Goal: Transaction & Acquisition: Subscribe to service/newsletter

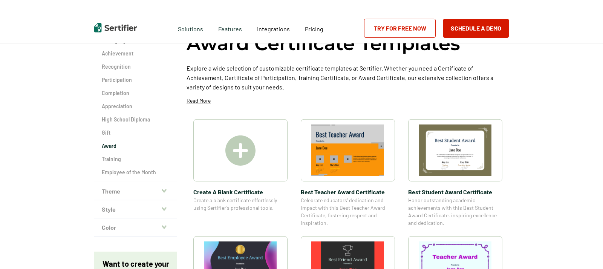
scroll to position [51, 0]
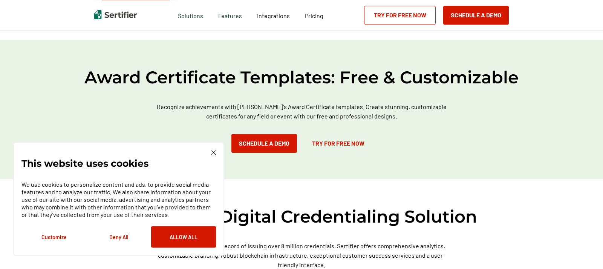
scroll to position [410, 0]
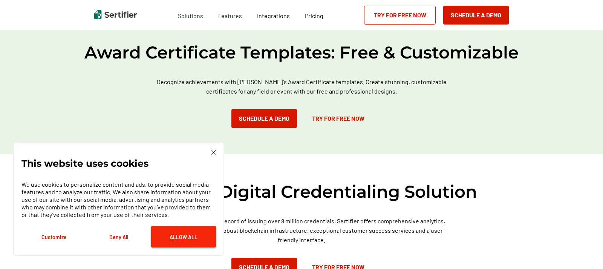
click at [180, 234] on button "Allow All" at bounding box center [183, 236] width 65 height 21
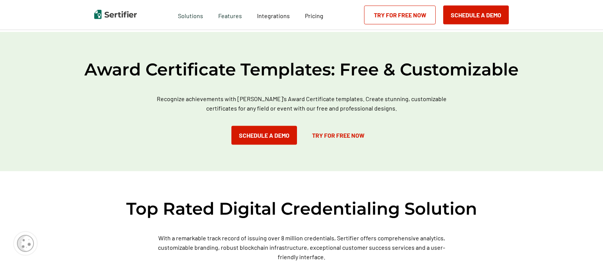
scroll to position [384, 0]
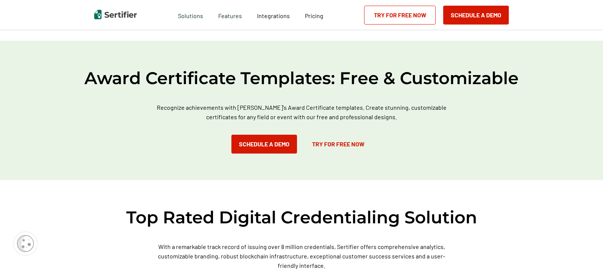
click at [328, 142] on link "Try for Free Now" at bounding box center [337, 143] width 67 height 19
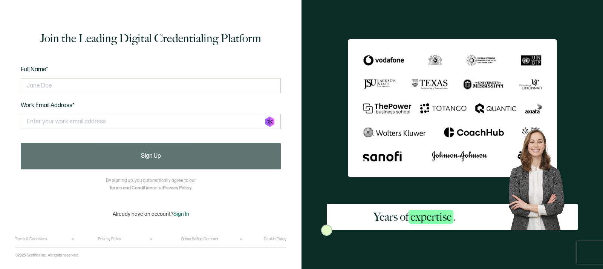
click at [136, 186] on link "Terms and Conditions" at bounding box center [132, 188] width 46 height 6
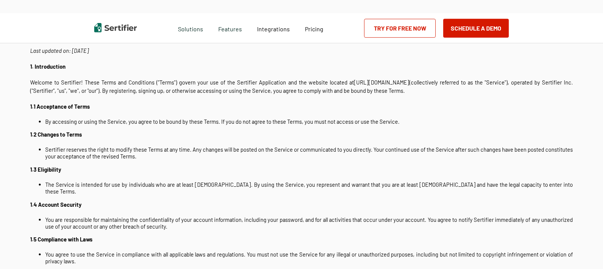
scroll to position [77, 0]
